Goal: Information Seeking & Learning: Learn about a topic

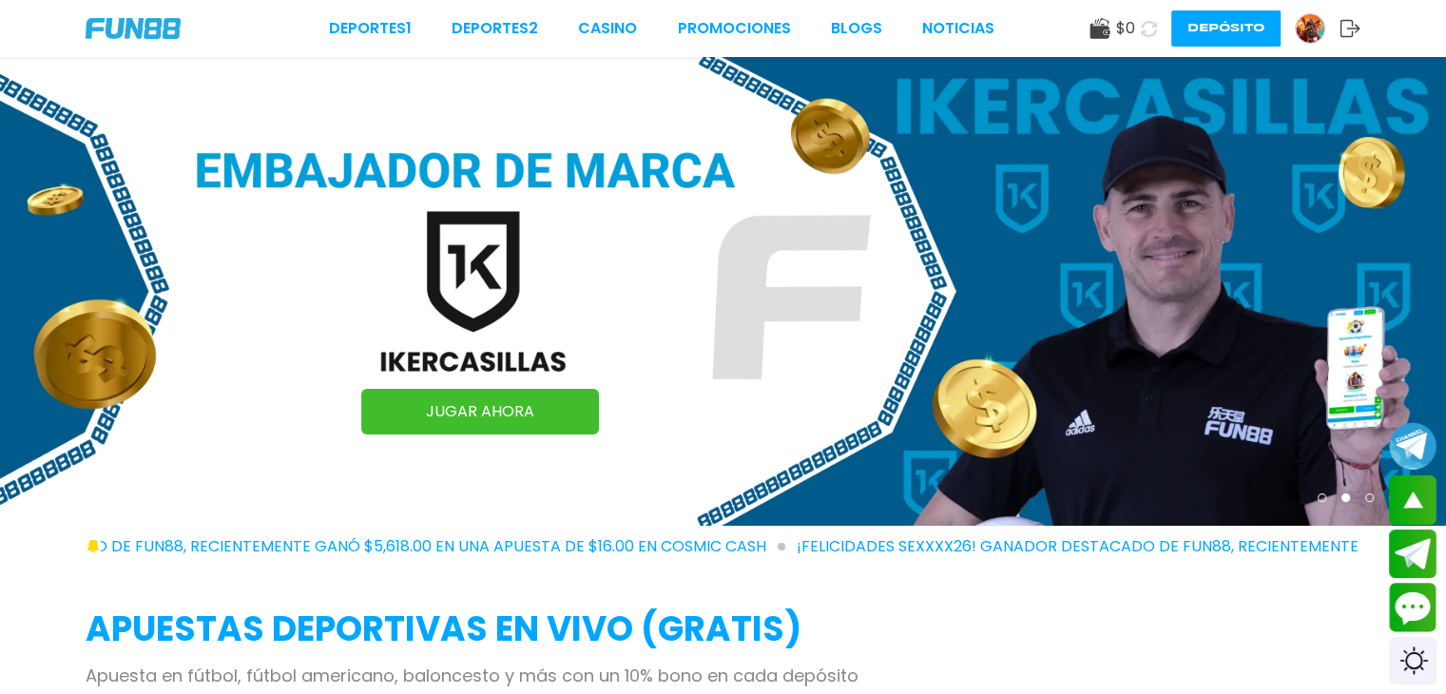
click at [1107, 29] on use at bounding box center [1100, 28] width 20 height 21
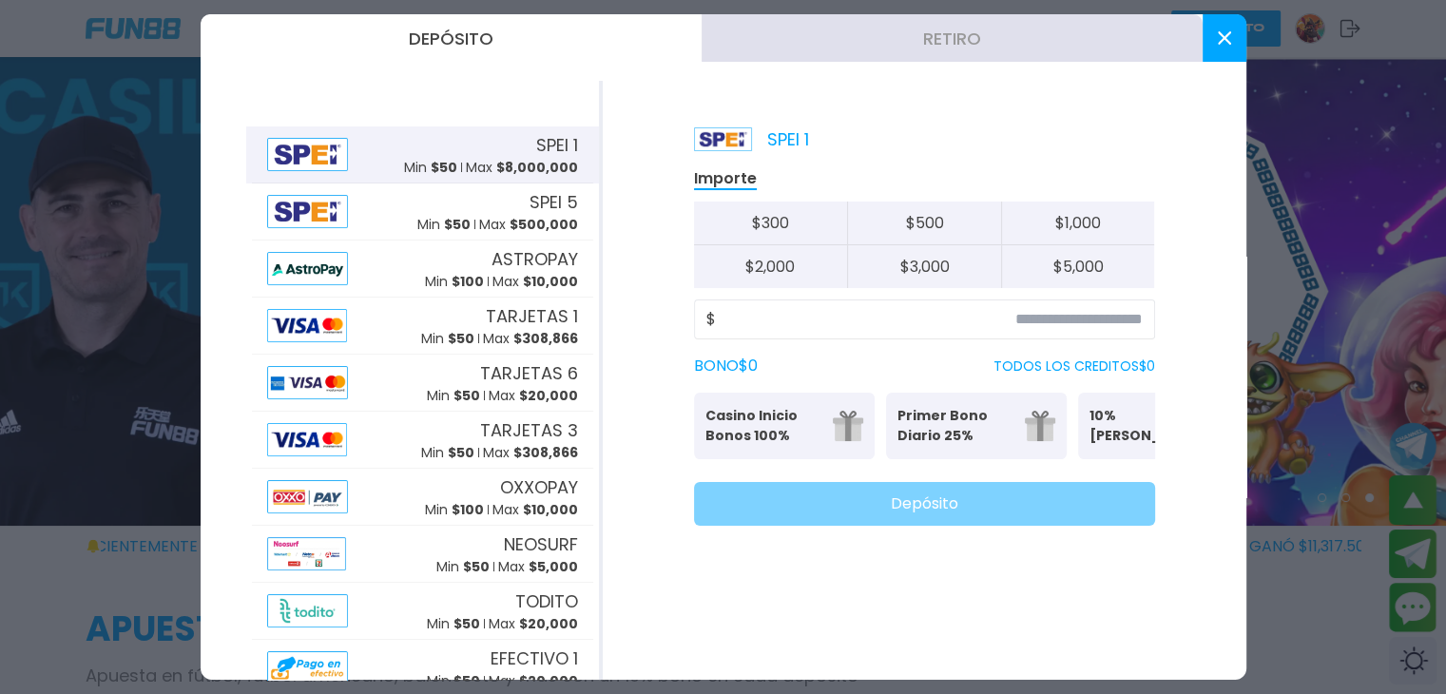
click at [1225, 40] on use at bounding box center [1223, 37] width 13 height 13
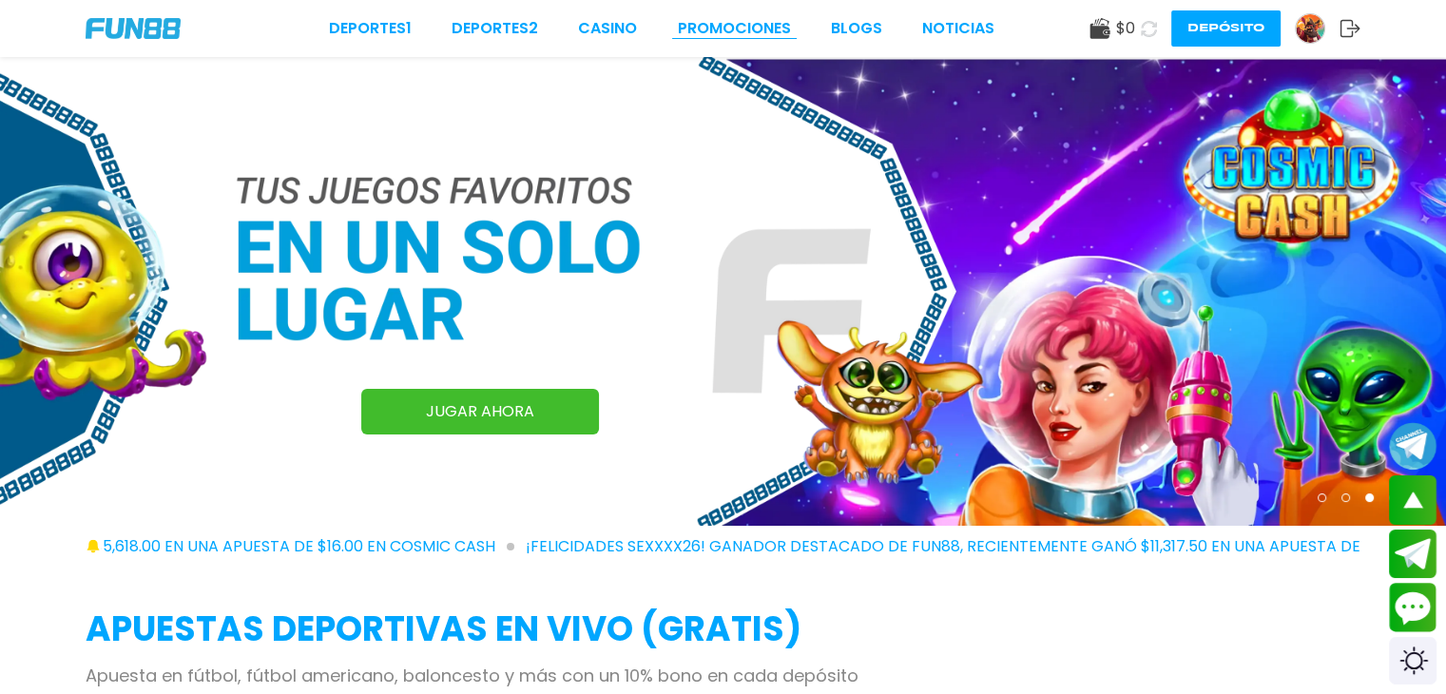
click at [766, 19] on link "Promociones" at bounding box center [734, 28] width 113 height 23
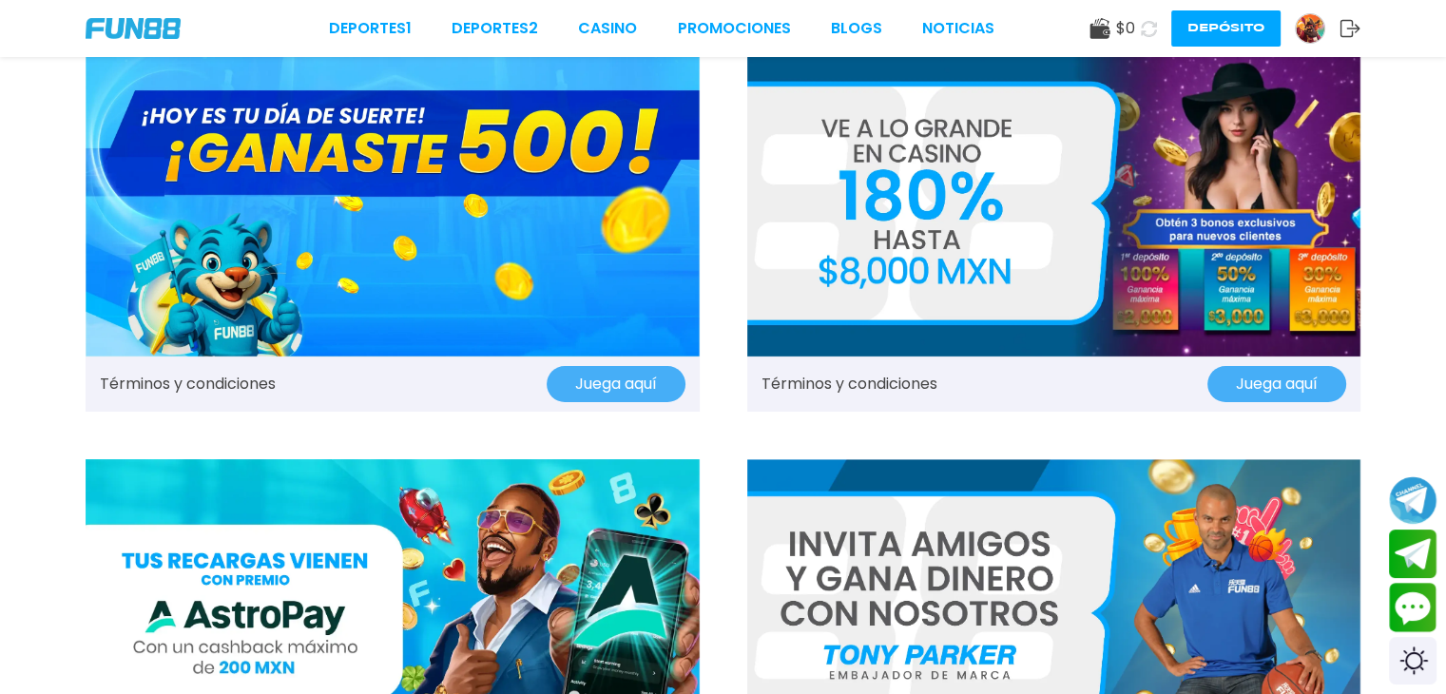
scroll to position [53, 0]
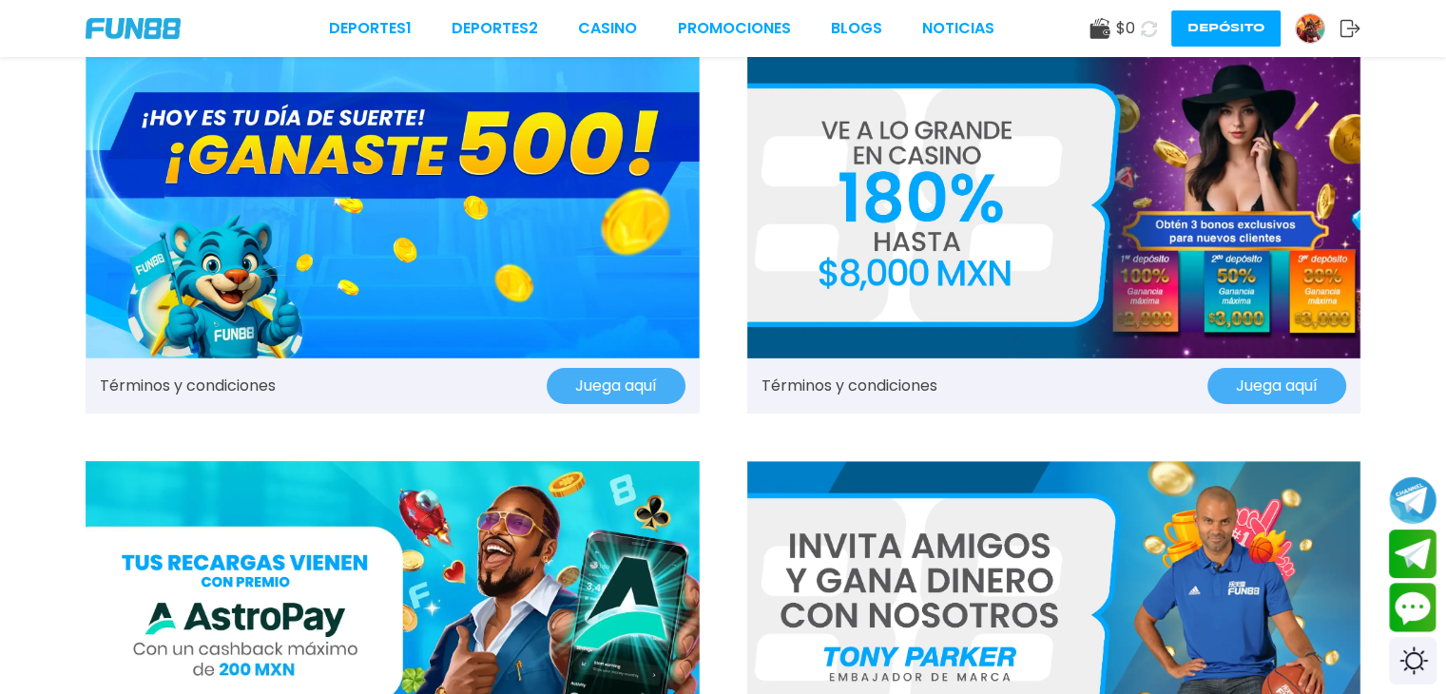
click at [623, 370] on button "Juega aquí" at bounding box center [616, 386] width 139 height 36
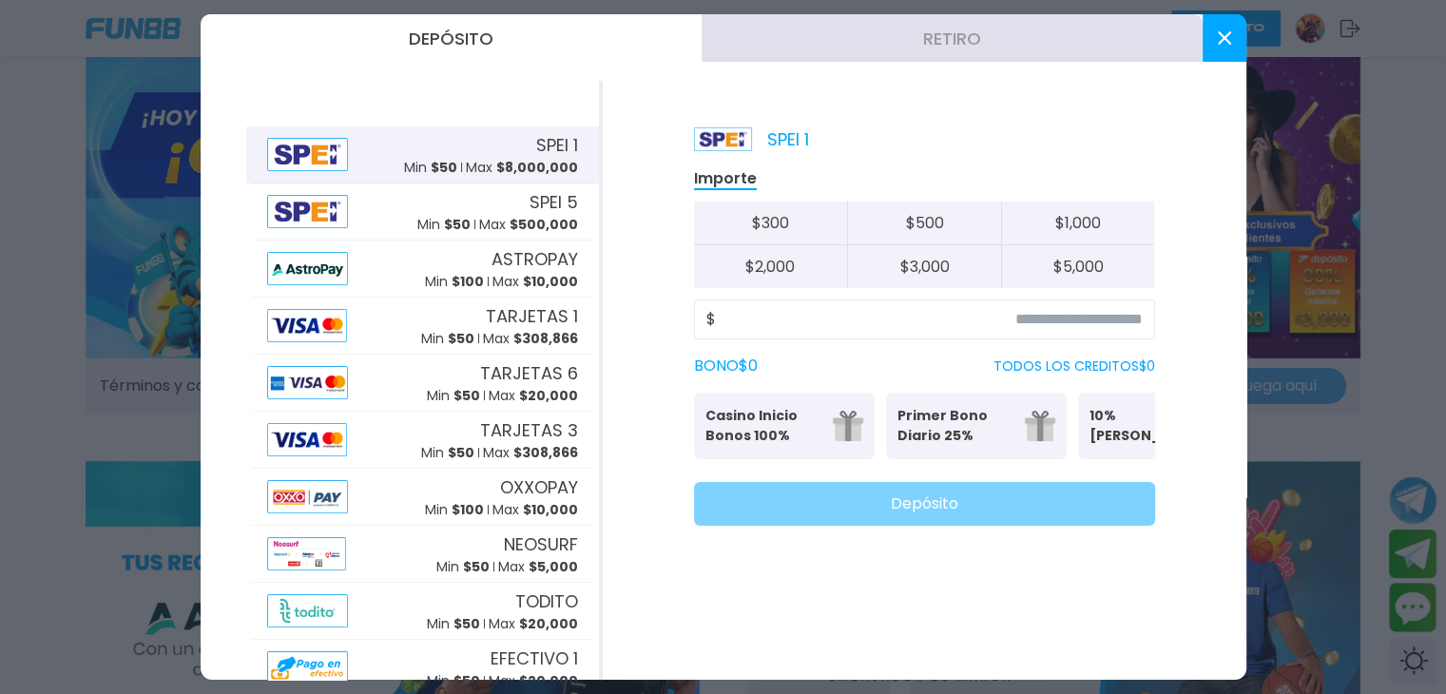
click at [1239, 43] on button at bounding box center [1225, 38] width 44 height 48
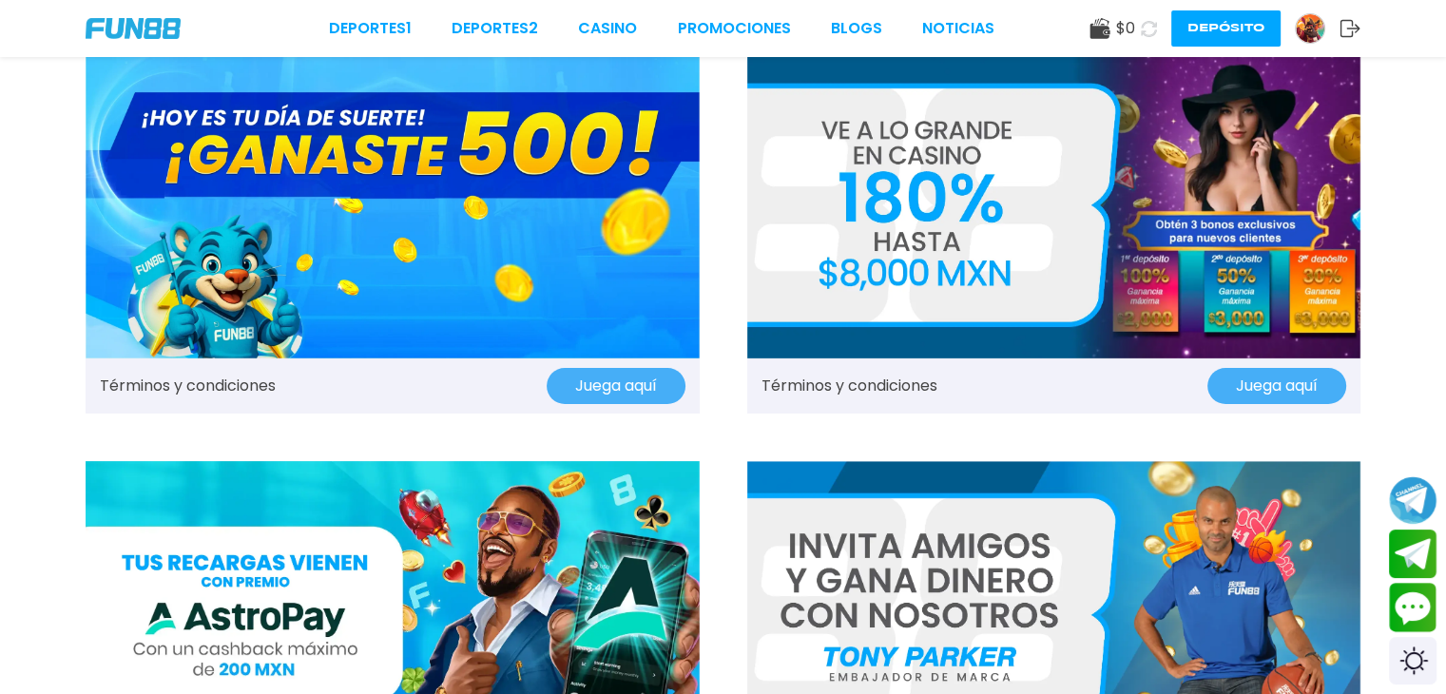
click at [631, 399] on button "Juega aquí" at bounding box center [616, 386] width 139 height 36
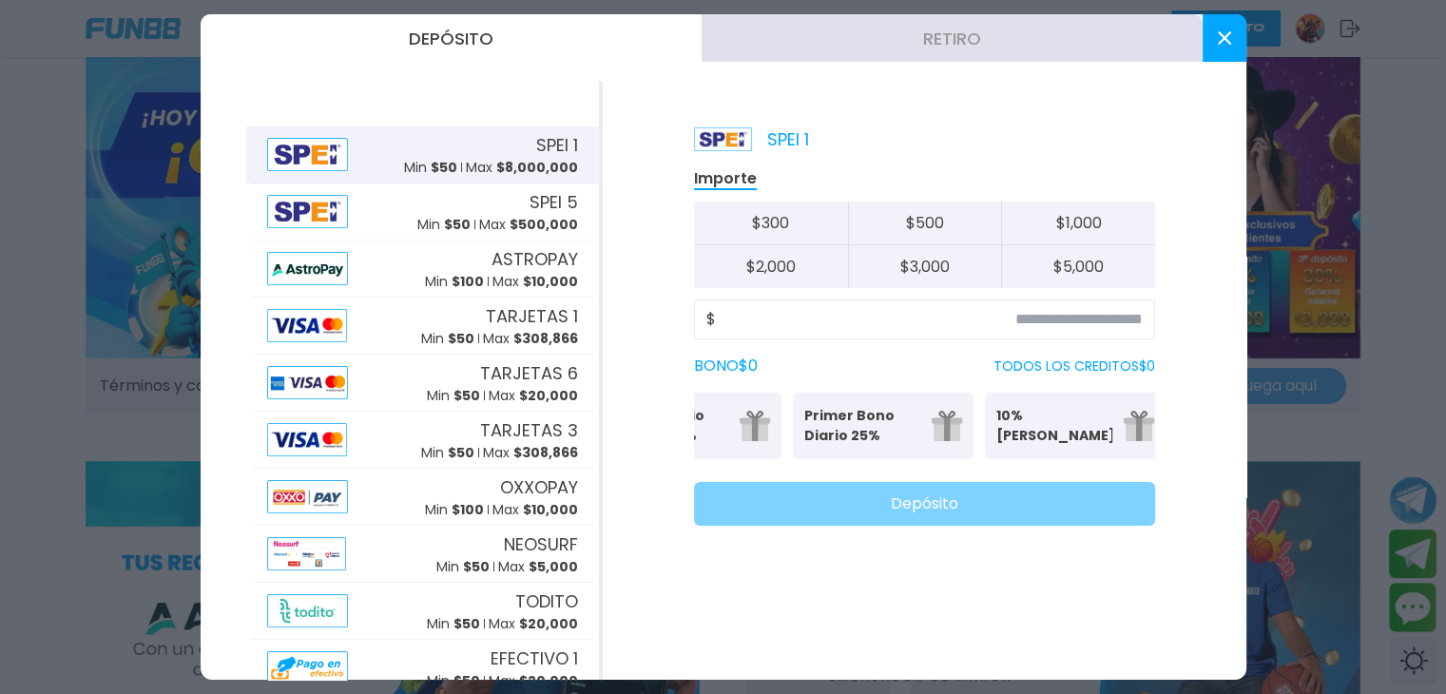
scroll to position [0, 295]
click at [1221, 46] on button at bounding box center [1225, 38] width 44 height 48
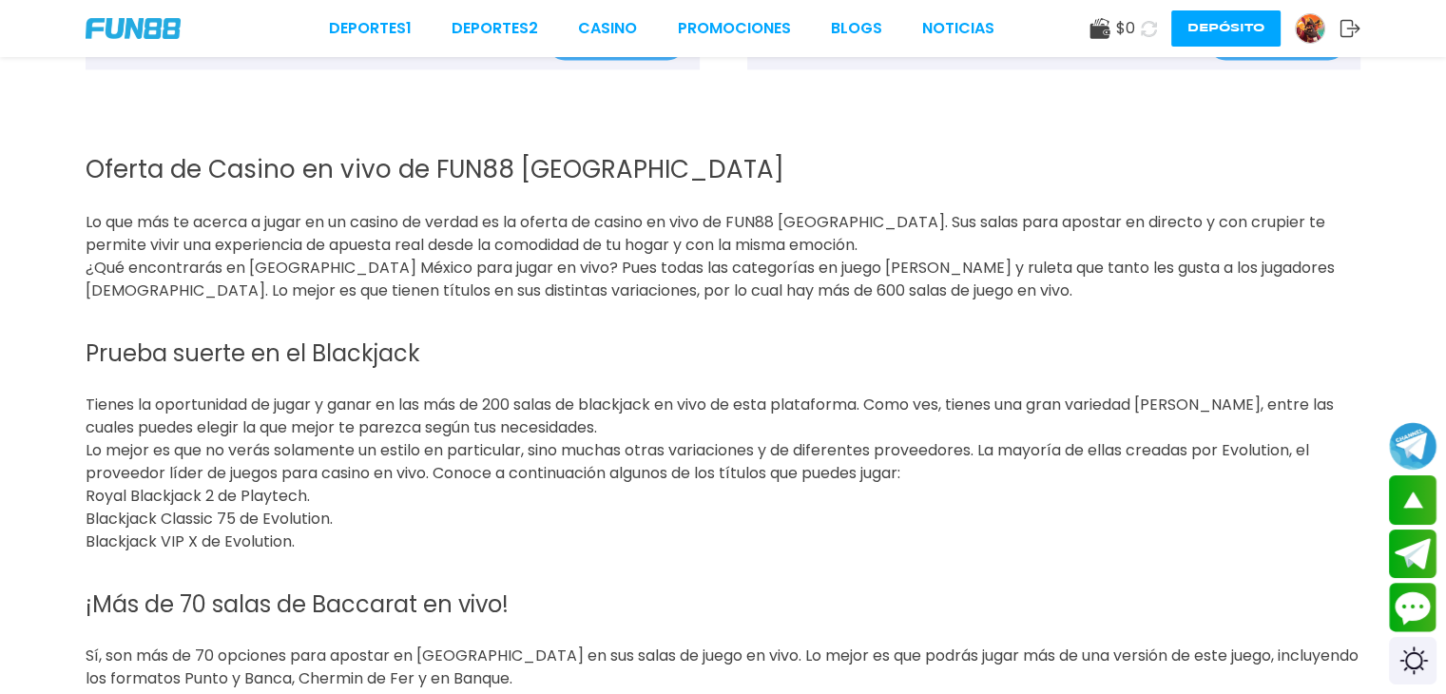
scroll to position [2859, 0]
